Goal: Task Accomplishment & Management: Use online tool/utility

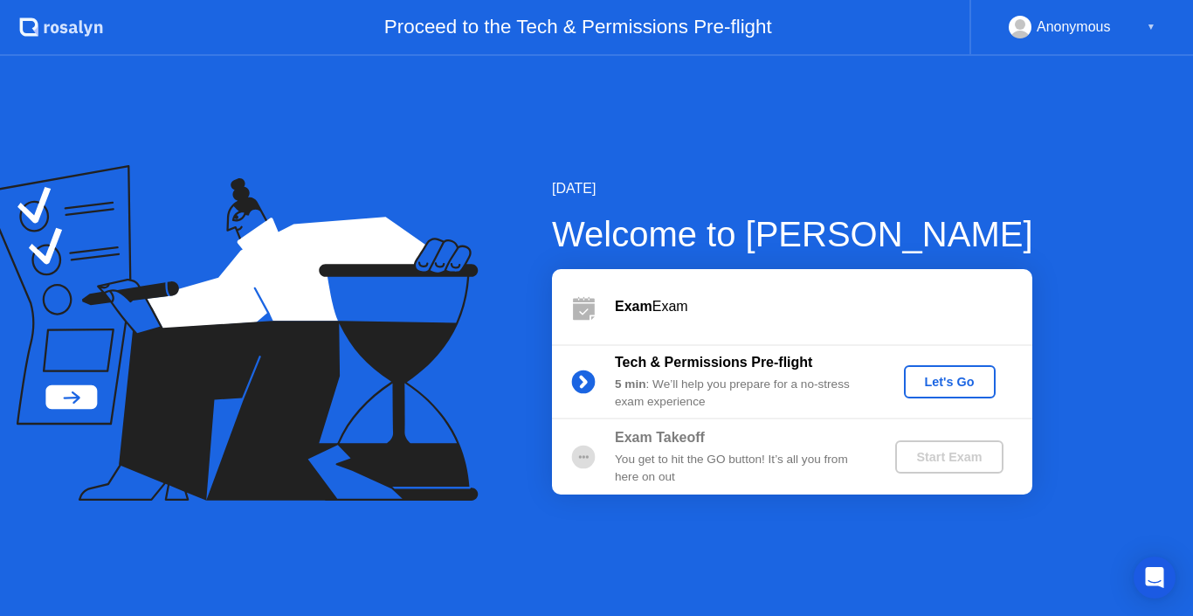
click at [975, 378] on div "Let's Go" at bounding box center [950, 382] width 78 height 14
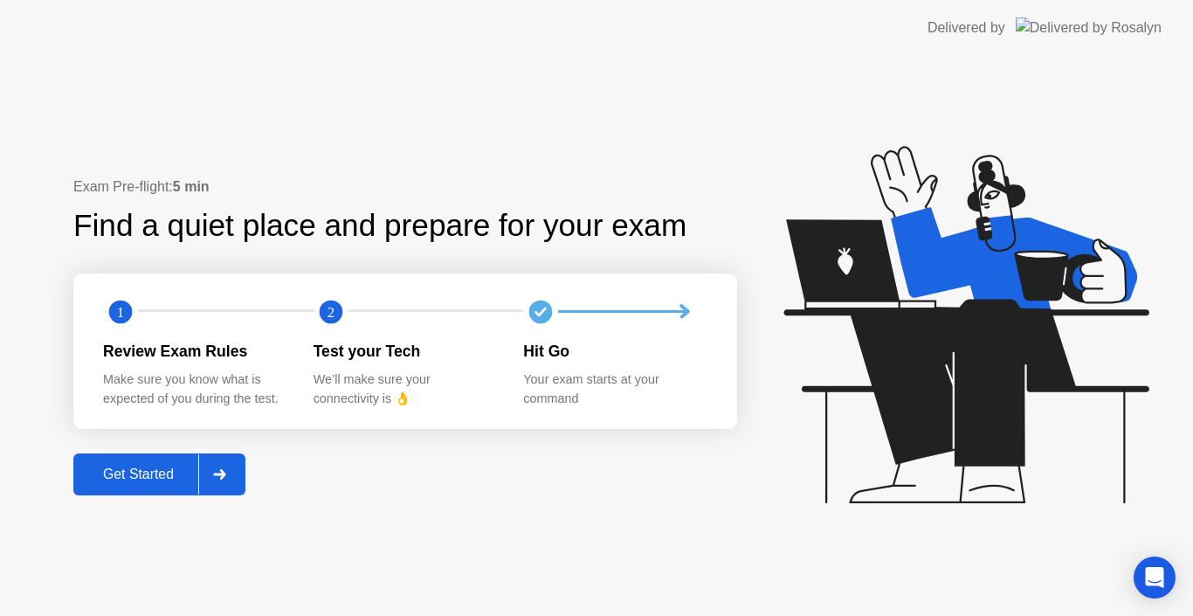
click at [147, 475] on div "Get Started" at bounding box center [139, 474] width 120 height 16
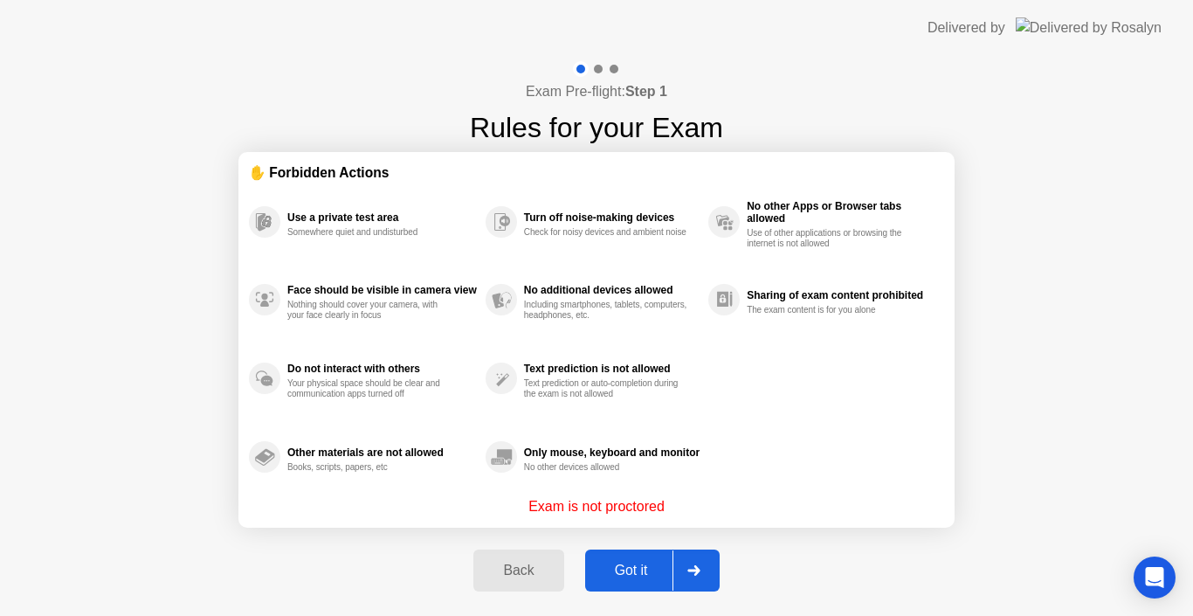
click at [631, 571] on div "Got it" at bounding box center [631, 570] width 82 height 16
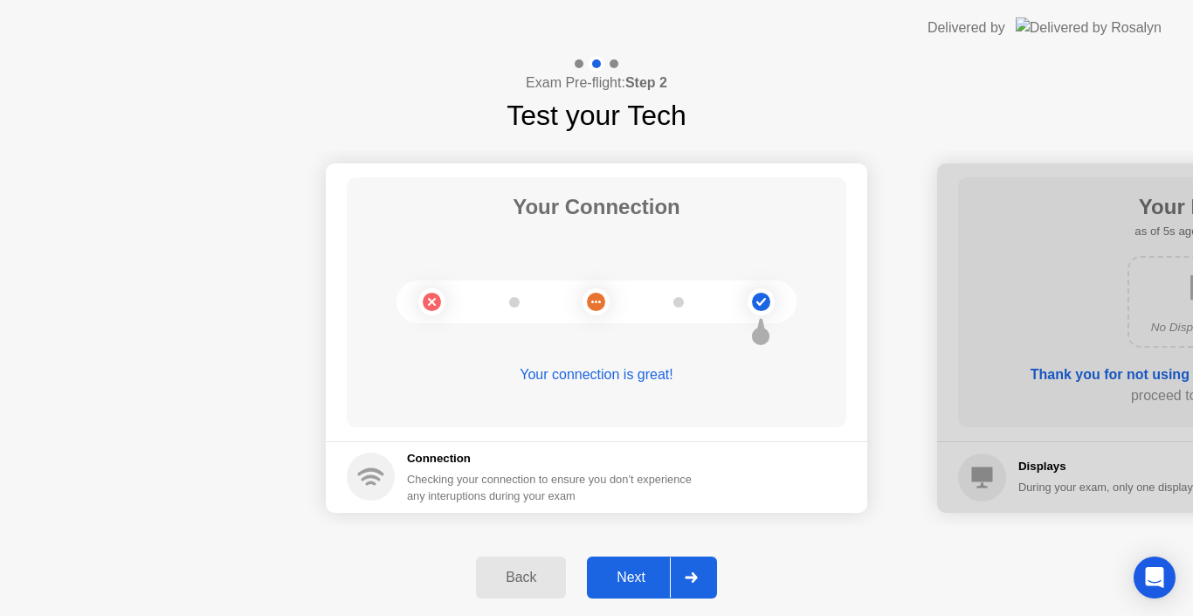
click at [641, 576] on div "Next" at bounding box center [631, 577] width 78 height 16
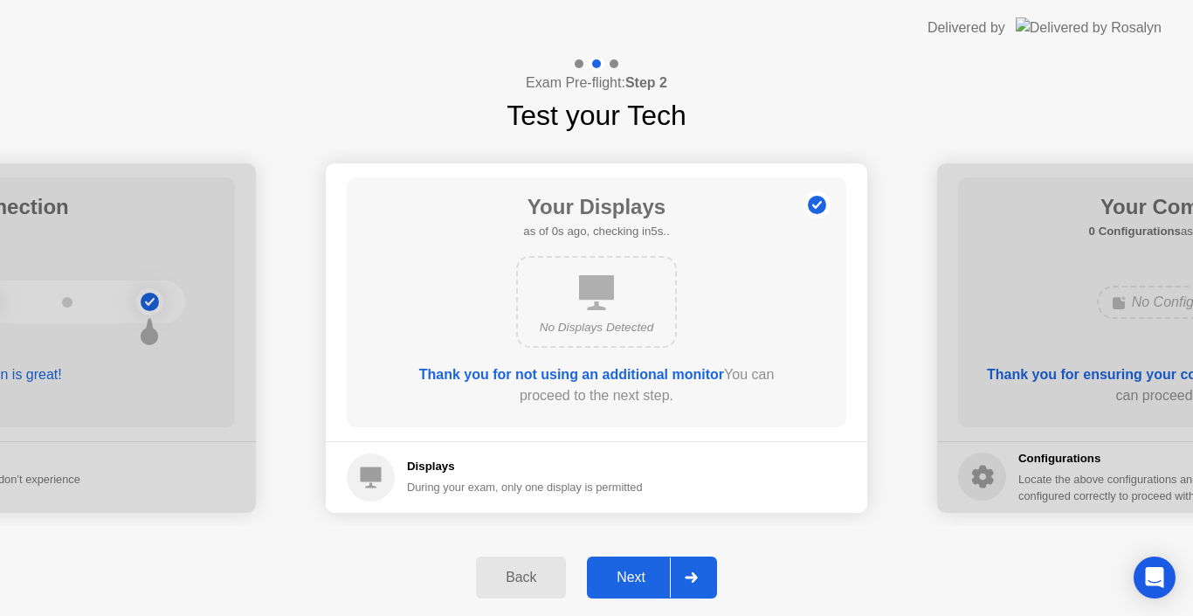
click at [641, 576] on div "Next" at bounding box center [631, 577] width 78 height 16
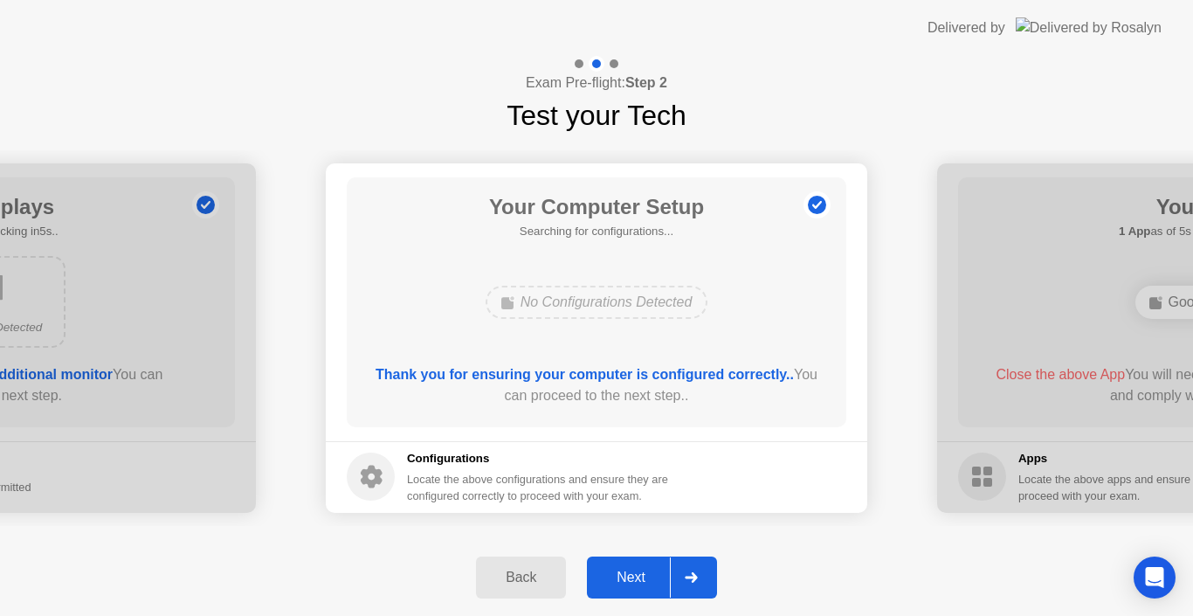
click at [641, 576] on div "Next" at bounding box center [631, 577] width 78 height 16
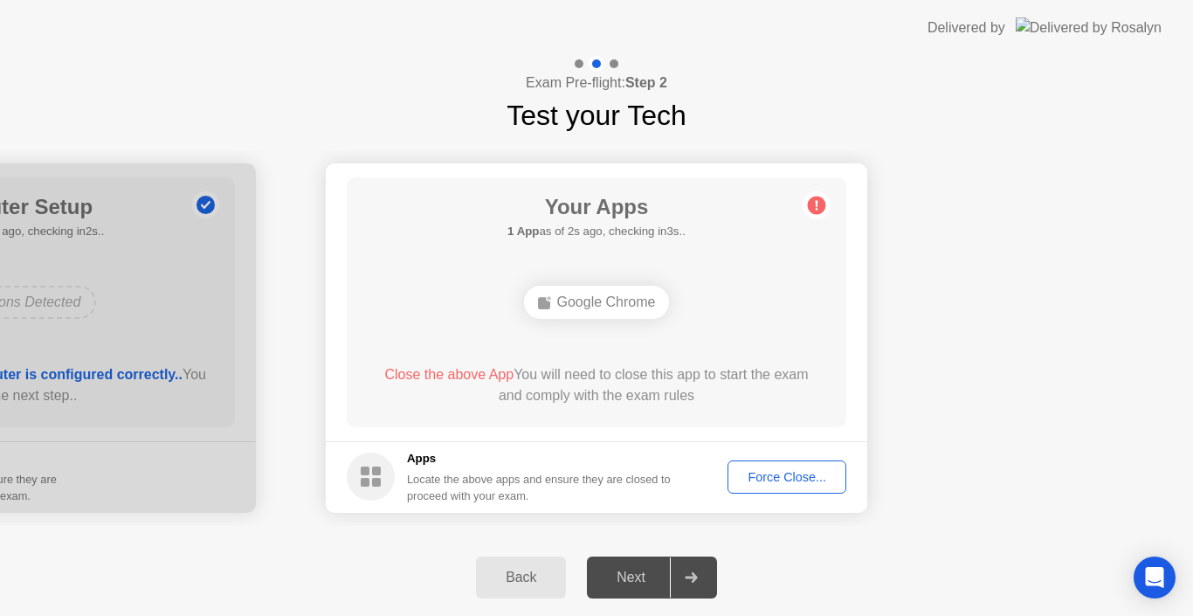
click at [761, 475] on div "Force Close..." at bounding box center [787, 477] width 107 height 14
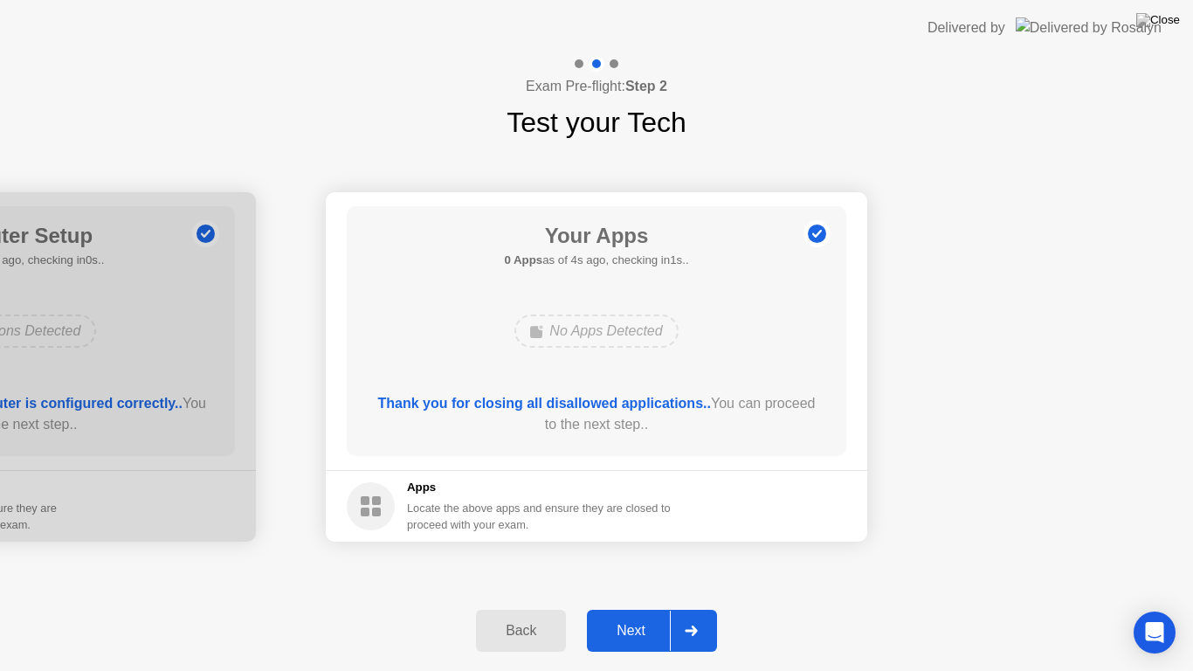
click at [634, 615] on div "Next" at bounding box center [631, 631] width 78 height 16
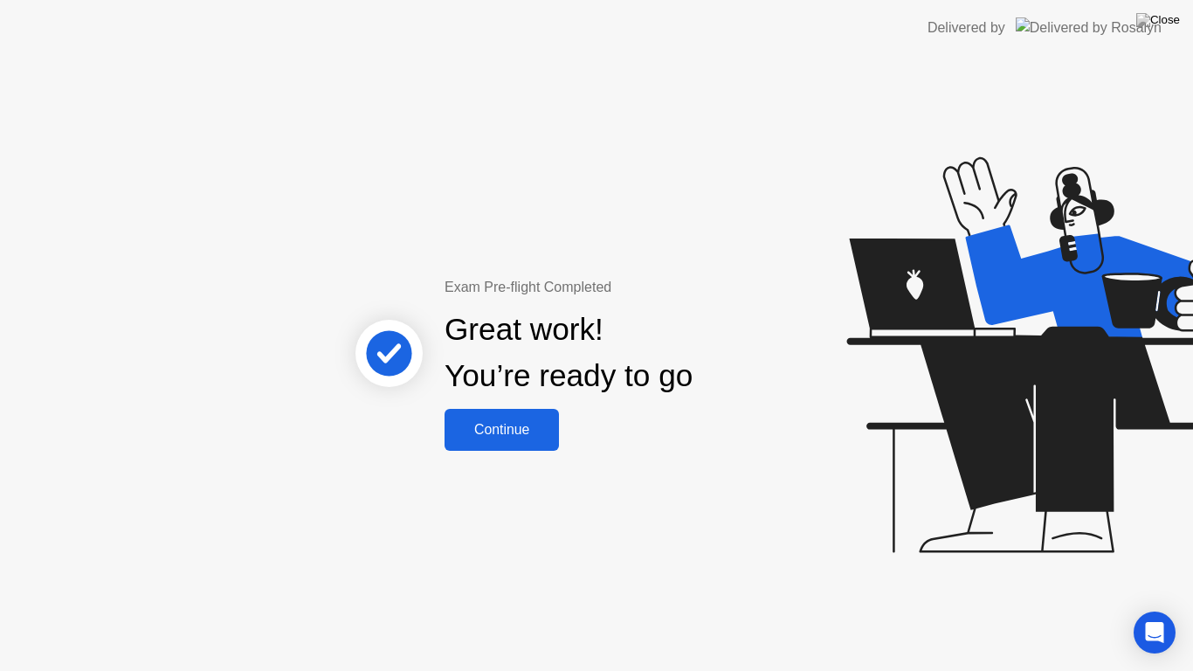
click at [498, 424] on div "Continue" at bounding box center [502, 430] width 104 height 16
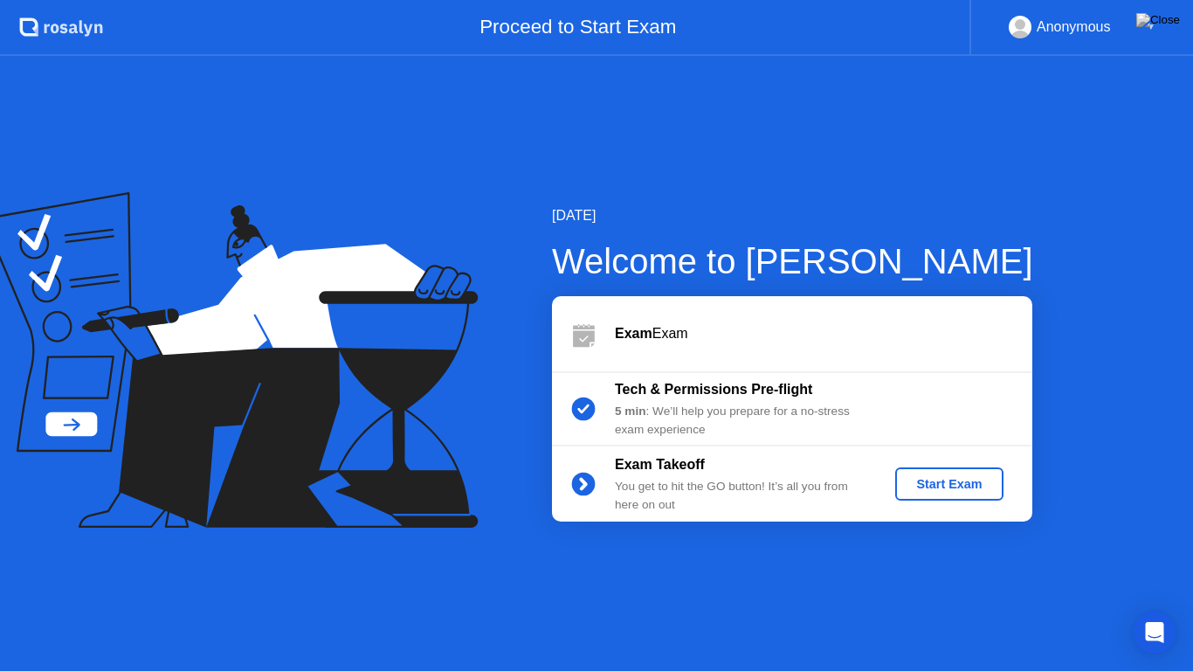
click at [971, 484] on div "Start Exam" at bounding box center [948, 484] width 93 height 14
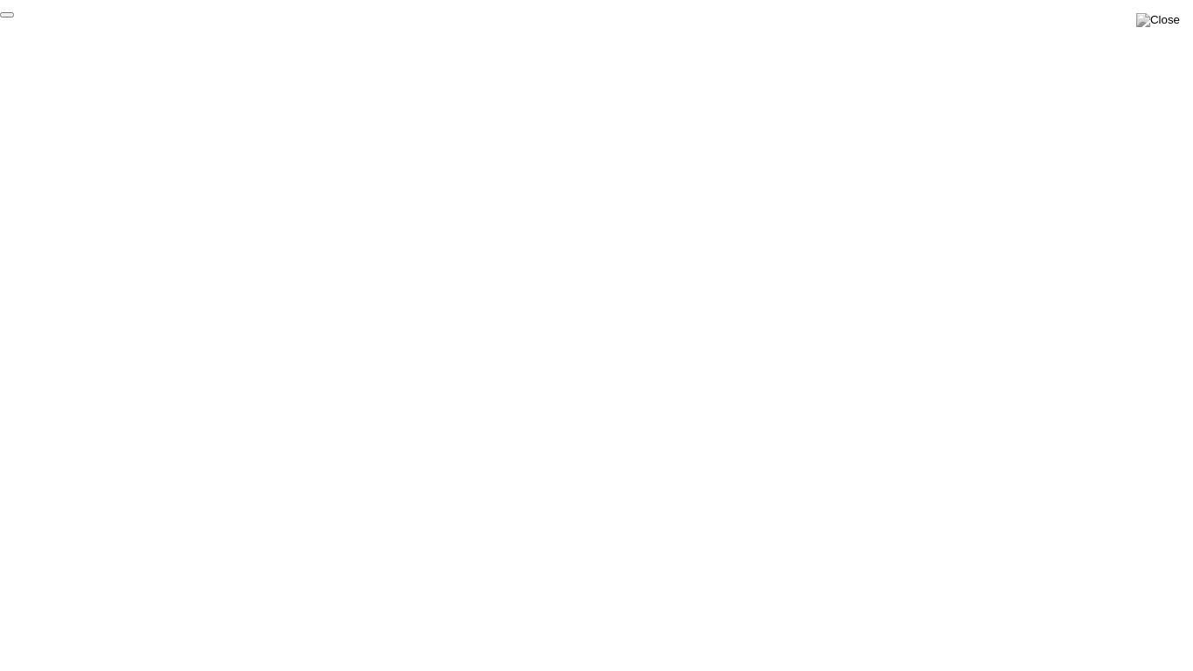
click div "End Proctoring Session"
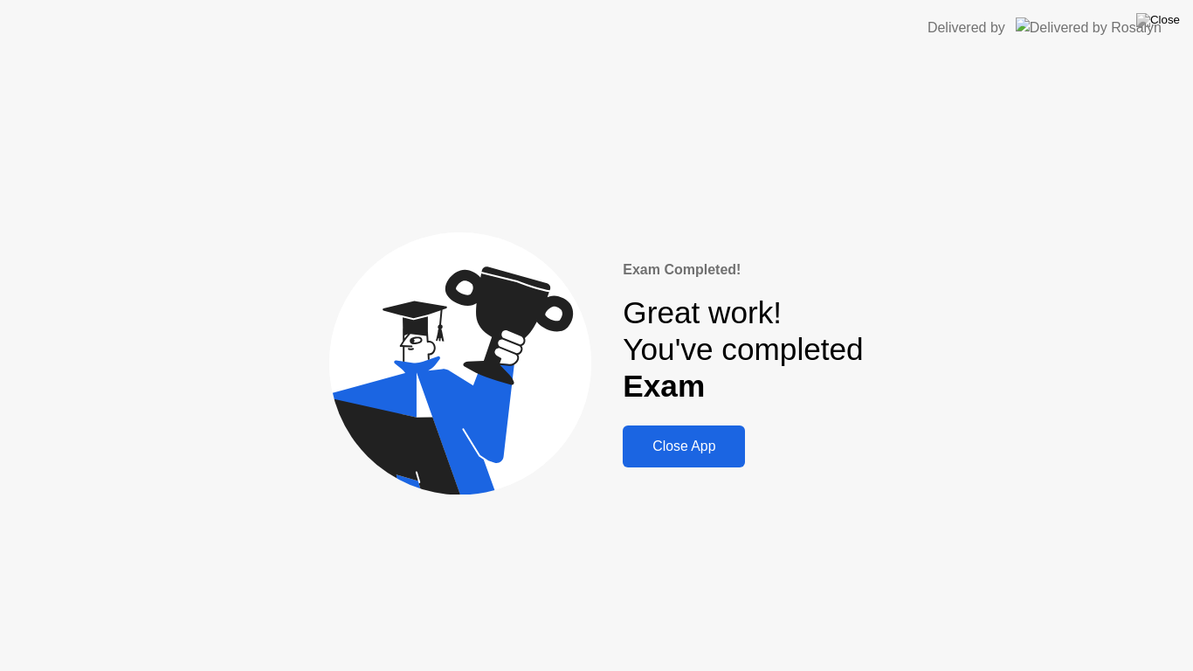
click at [694, 443] on div "Close App" at bounding box center [684, 446] width 112 height 16
